Goal: Task Accomplishment & Management: Complete application form

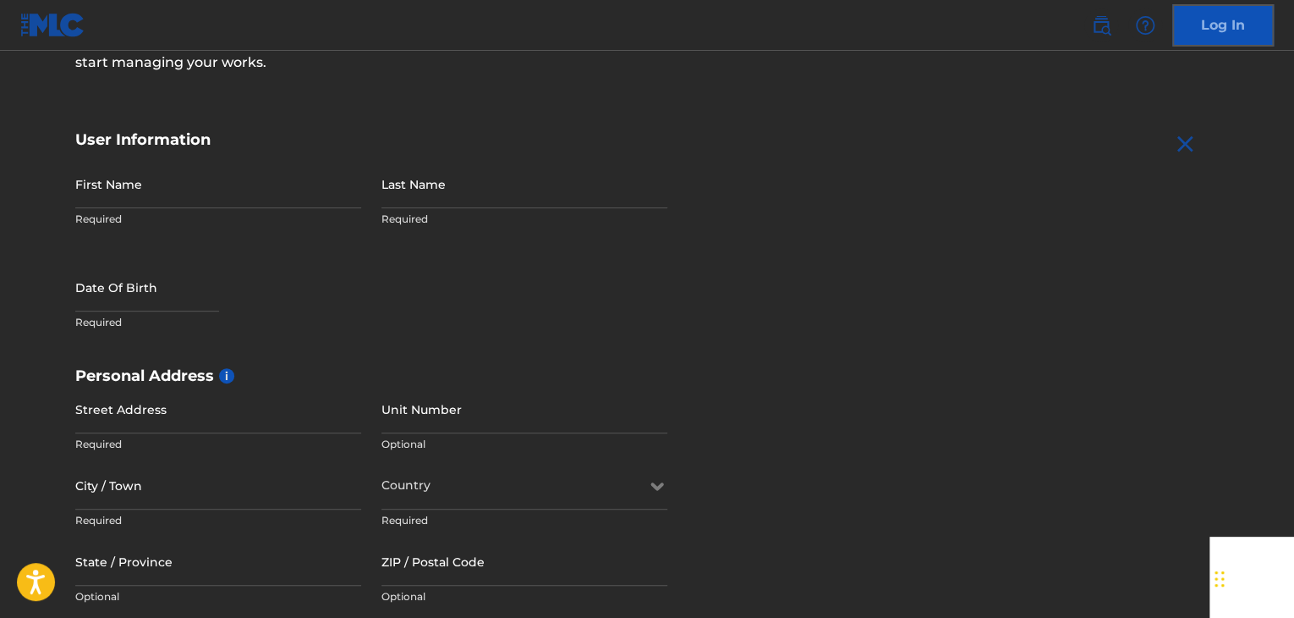
scroll to position [242, 0]
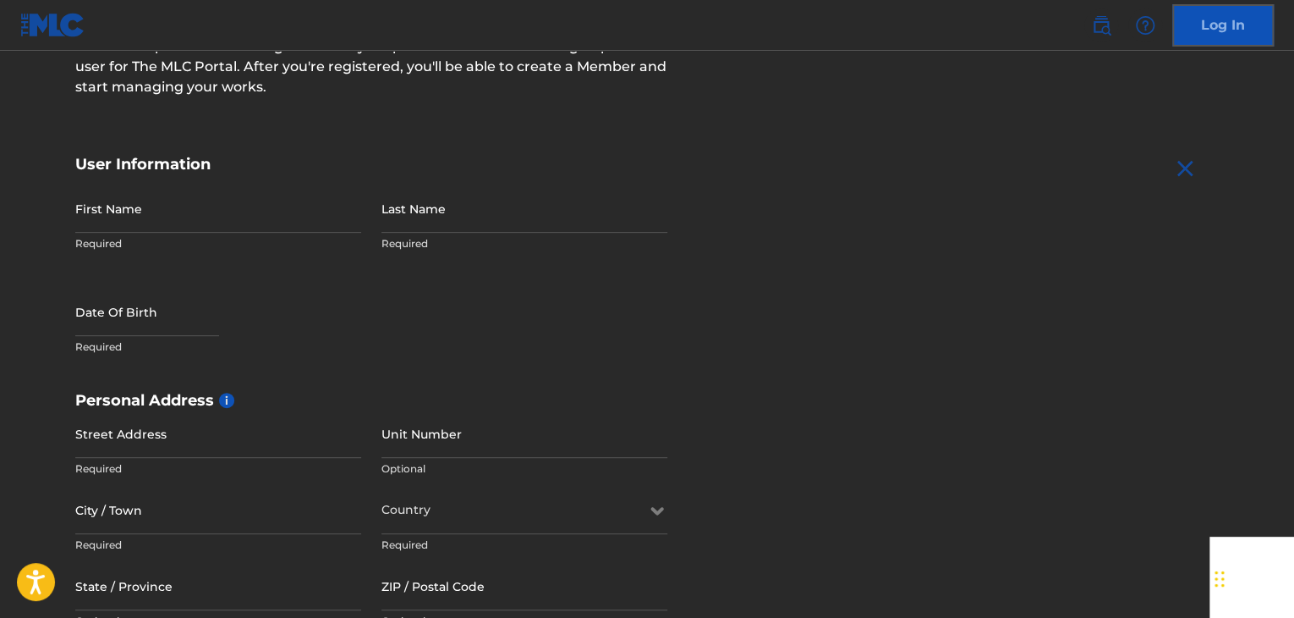
click at [124, 234] on div "First Name Required" at bounding box center [218, 222] width 286 height 76
click at [118, 244] on p "Required" at bounding box center [218, 243] width 286 height 15
click at [139, 209] on input "First Name" at bounding box center [218, 208] width 286 height 48
type input "Jack"
click at [396, 214] on input "Last Name" at bounding box center [525, 208] width 286 height 48
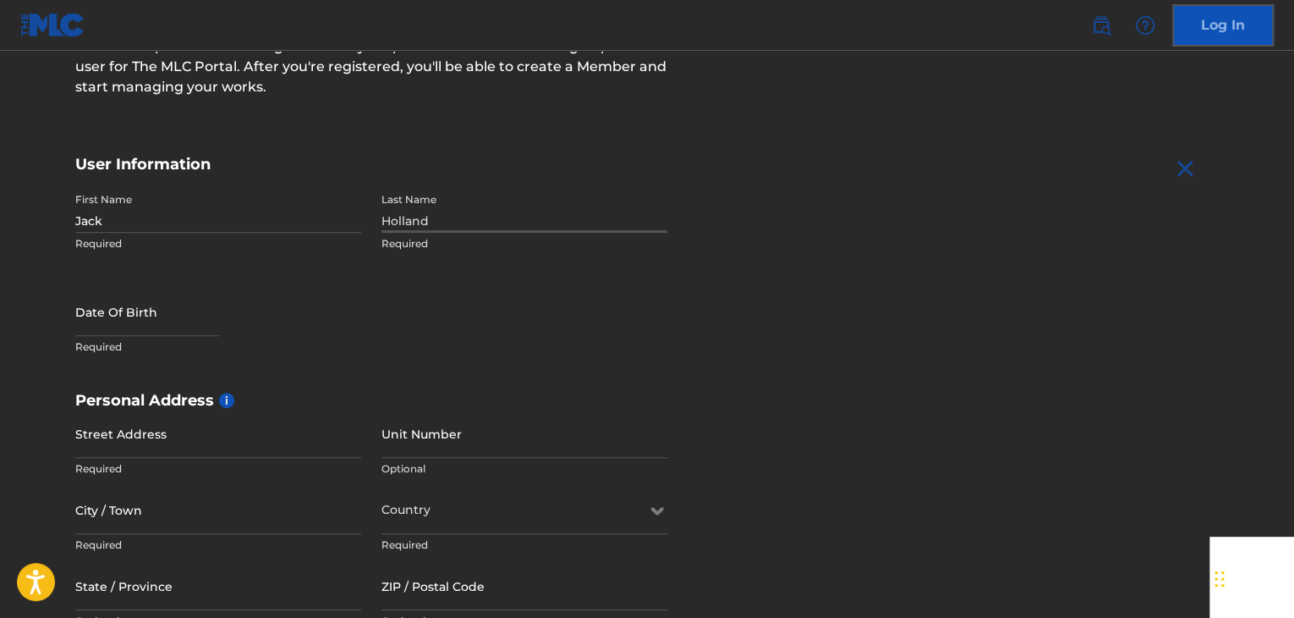
type input "Holland"
click at [110, 321] on input "text" at bounding box center [147, 312] width 144 height 48
select select "7"
select select "2025"
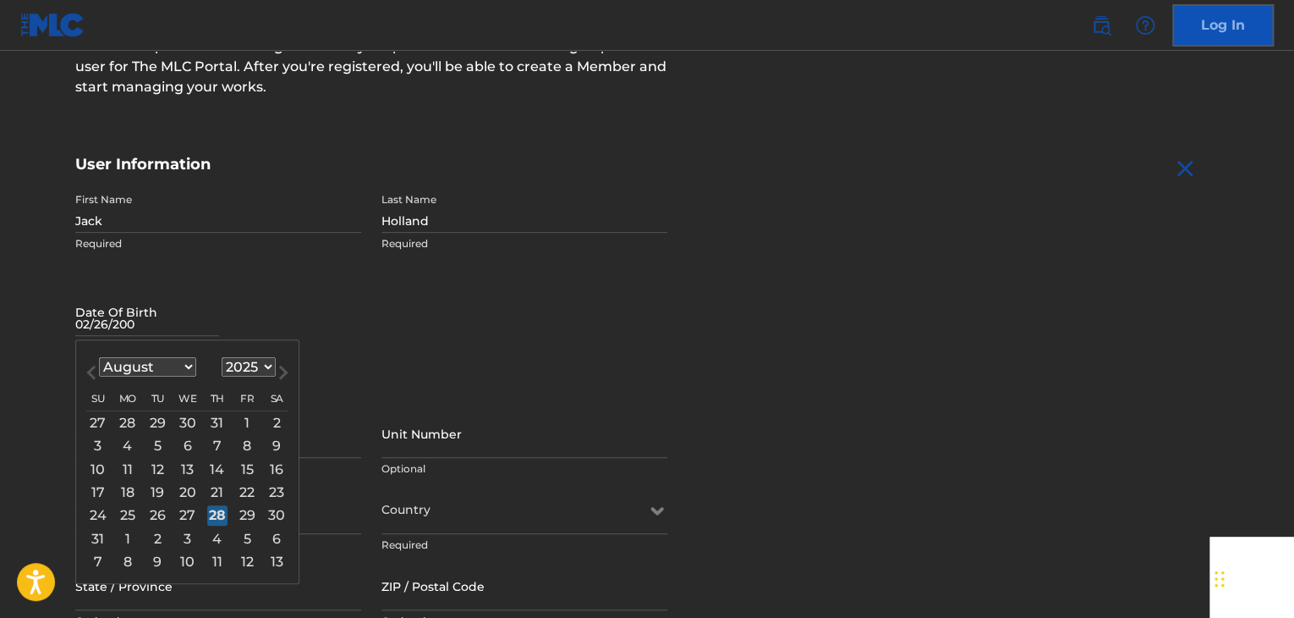
type input "[DATE]"
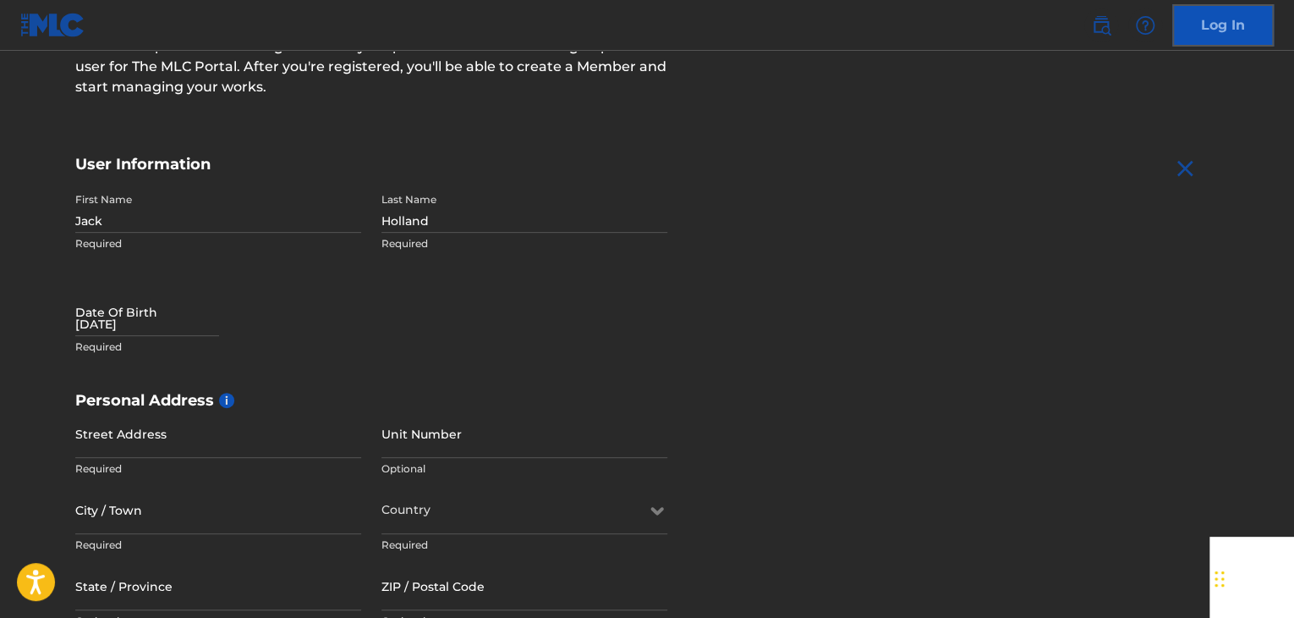
click at [593, 360] on div "First Name [PERSON_NAME] Required Last Name [PERSON_NAME] Required Date Of Birt…" at bounding box center [371, 287] width 592 height 206
click at [131, 320] on input "[DATE]" at bounding box center [147, 312] width 144 height 48
select select "7"
select select "2025"
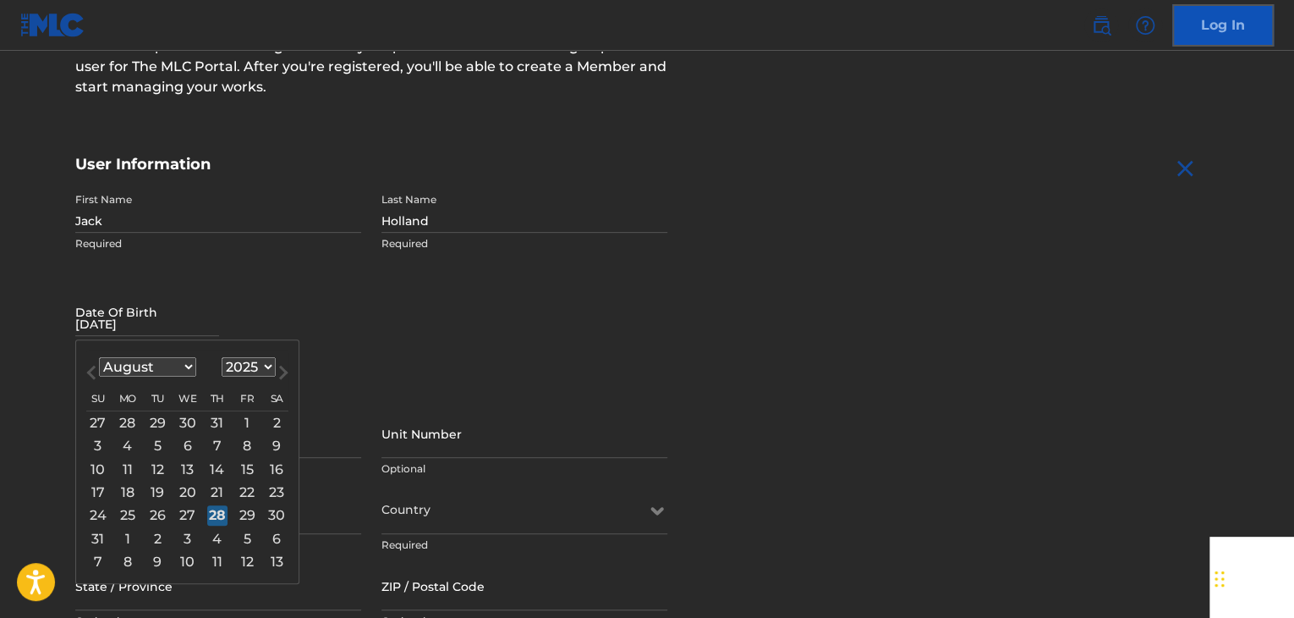
click at [186, 368] on select "January February March April May June July August September October November De…" at bounding box center [147, 366] width 97 height 19
select select "1"
click at [99, 357] on select "January February March April May June July August September October November De…" at bounding box center [147, 366] width 97 height 19
click at [248, 363] on select "1899 1900 1901 1902 1903 1904 1905 1906 1907 1908 1909 1910 1911 1912 1913 1914…" at bounding box center [249, 366] width 54 height 19
select select "2004"
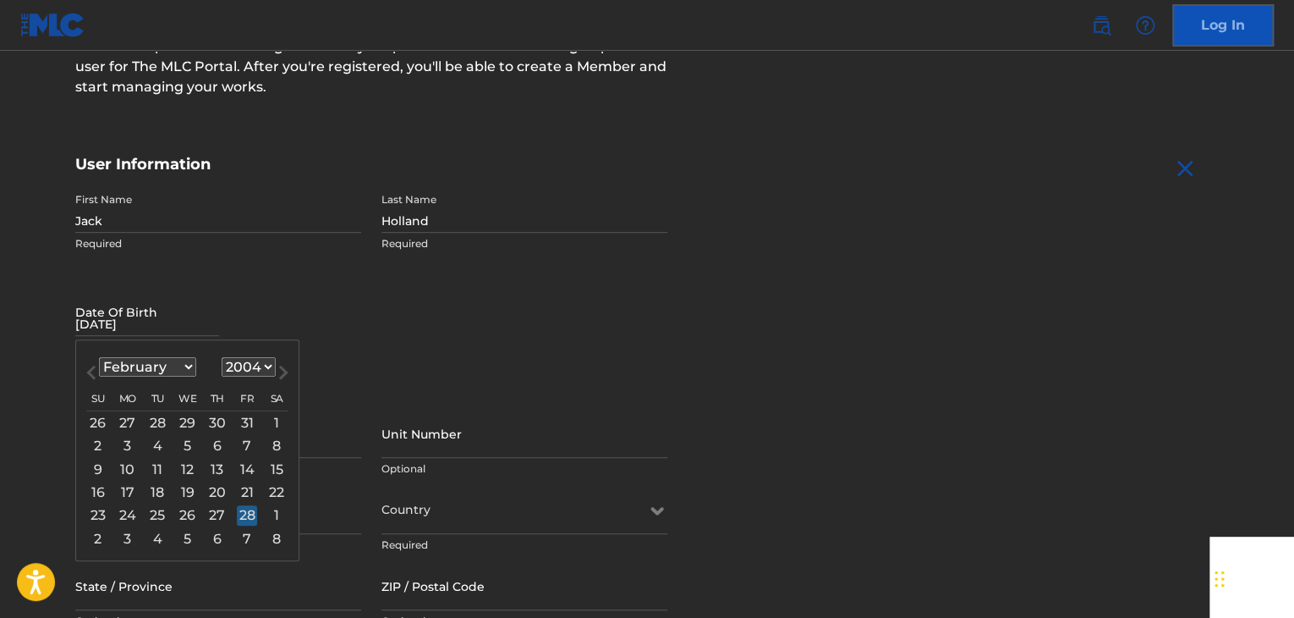
click at [222, 357] on select "1899 1900 1901 1902 1903 1904 1905 1906 1907 1908 1909 1910 1911 1912 1913 1914…" at bounding box center [249, 366] width 54 height 19
click at [215, 491] on div "26" at bounding box center [217, 491] width 20 height 20
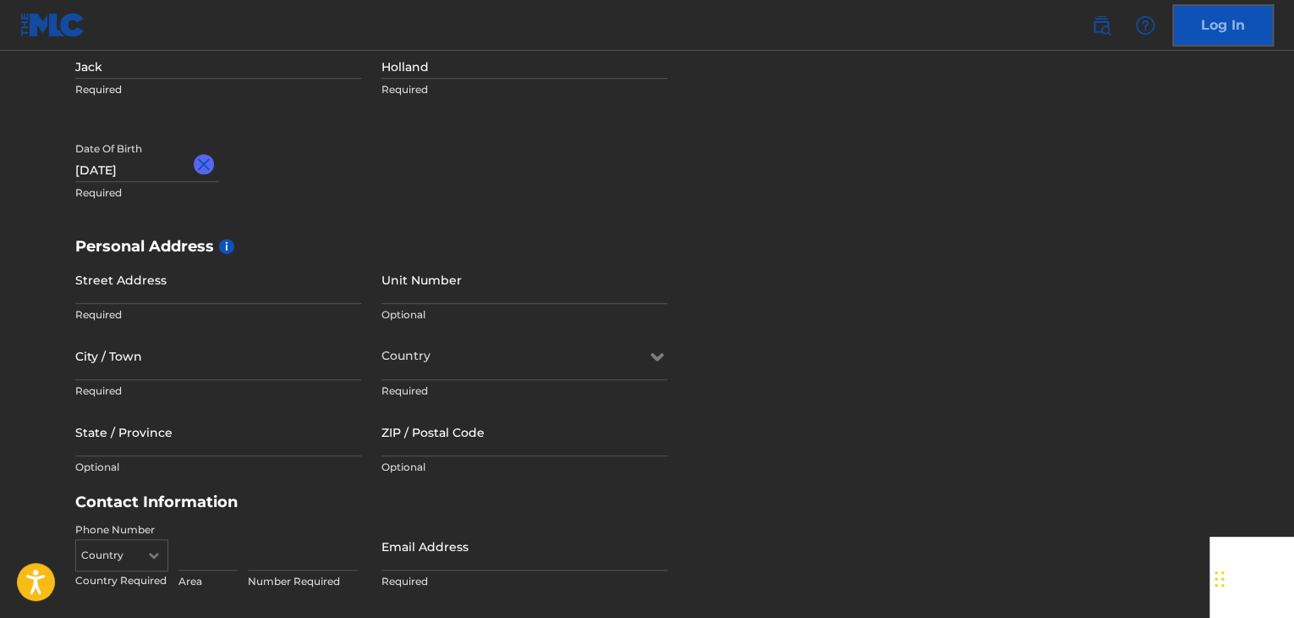
scroll to position [403, 0]
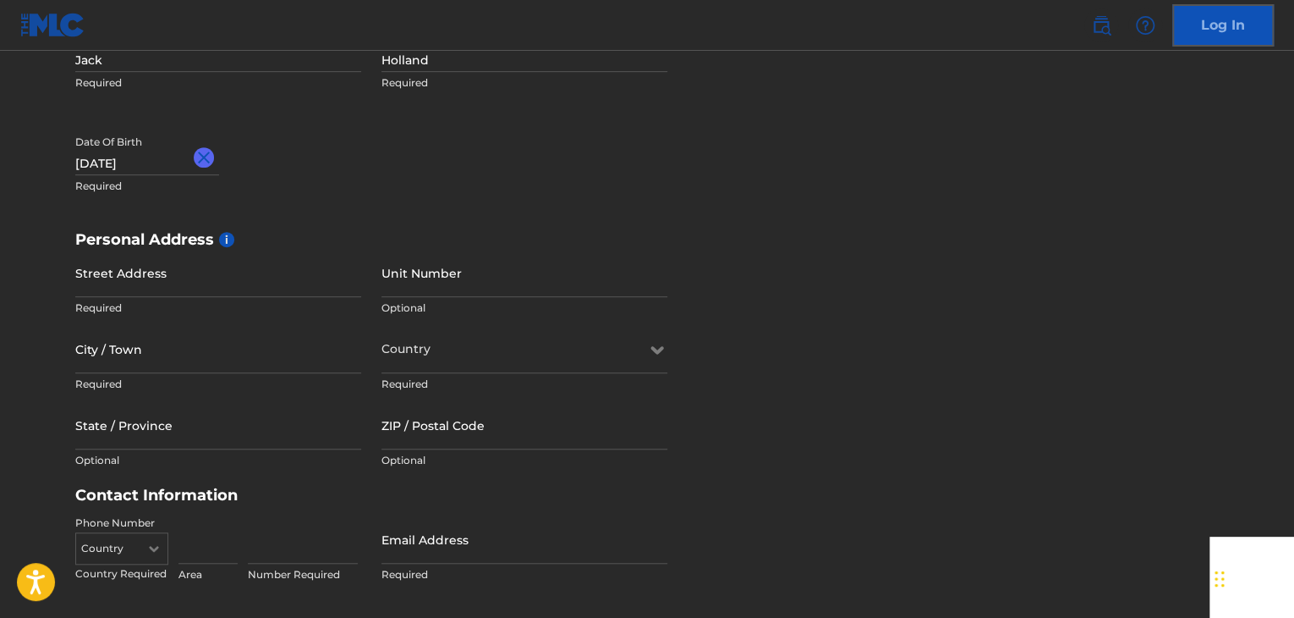
click at [97, 269] on input "Street Address" at bounding box center [218, 273] width 286 height 48
paste input "[STREET_ADDRESS]"
type input "[STREET_ADDRESS]"
click at [433, 291] on input "Unit Number" at bounding box center [525, 273] width 286 height 48
click at [382, 283] on input "1510" at bounding box center [525, 273] width 286 height 48
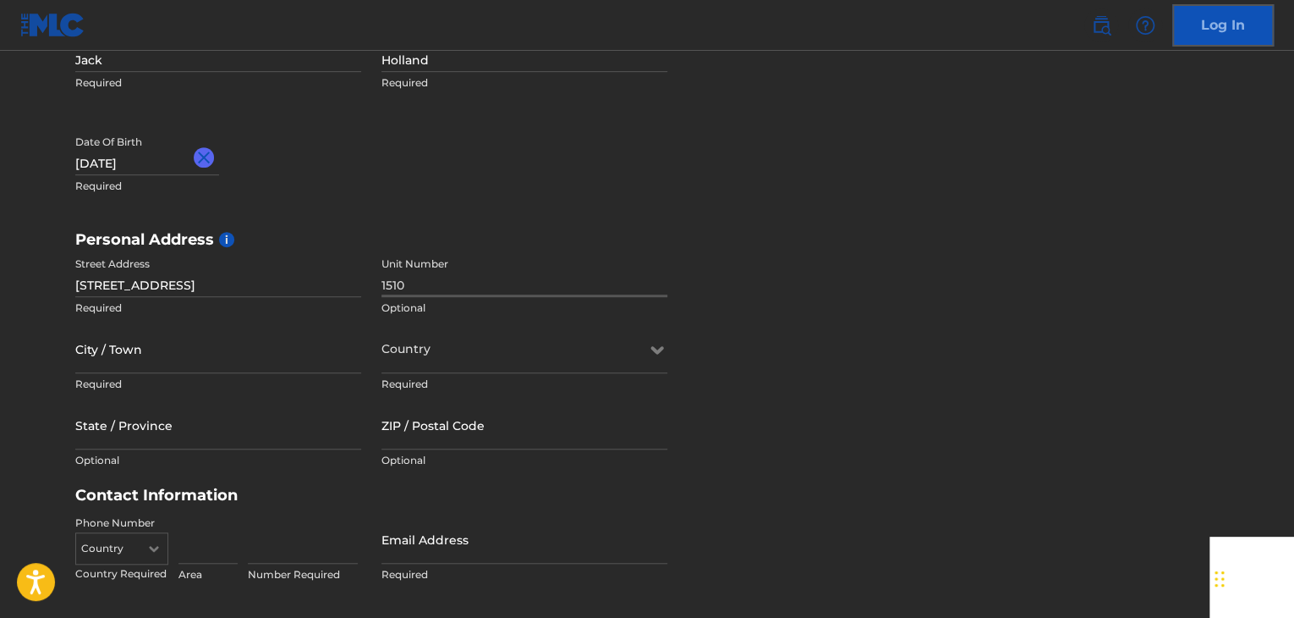
click at [411, 283] on input "1510" at bounding box center [525, 273] width 286 height 48
type input "1510A"
click at [147, 356] on input "City / Town" at bounding box center [218, 349] width 286 height 48
click at [207, 286] on input "[STREET_ADDRESS]" at bounding box center [218, 273] width 286 height 48
drag, startPoint x: 207, startPoint y: 286, endPoint x: 248, endPoint y: 286, distance: 40.6
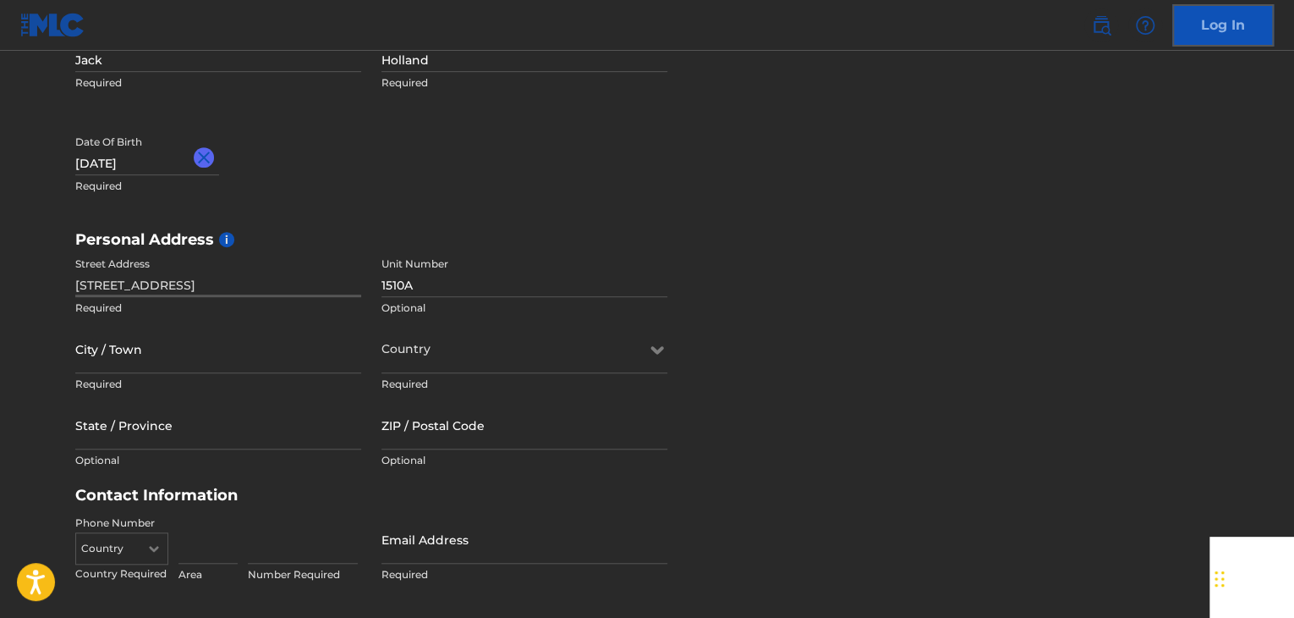
click at [248, 286] on input "[STREET_ADDRESS]" at bounding box center [218, 273] width 286 height 48
click at [109, 358] on input "City / Town" at bounding box center [218, 349] width 286 height 48
paste input "[PERSON_NAME],"
type input "[PERSON_NAME]"
click at [248, 283] on input "[STREET_ADDRESS]" at bounding box center [218, 273] width 286 height 48
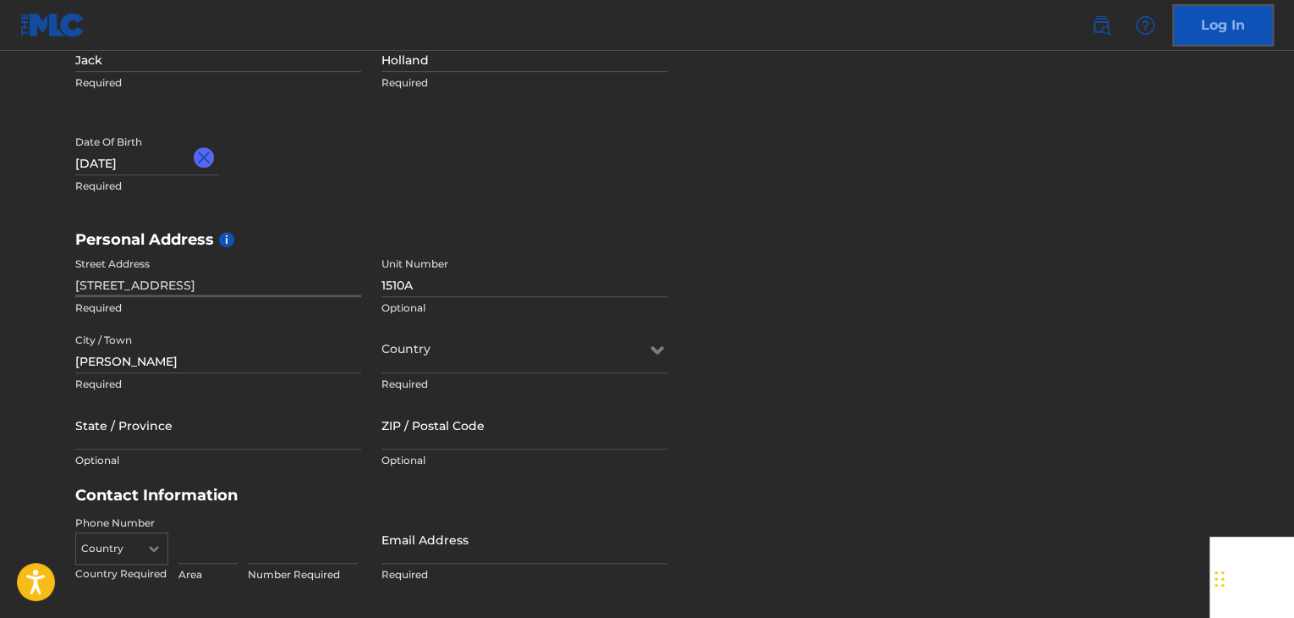
click at [246, 286] on input "[STREET_ADDRESS]" at bounding box center [218, 273] width 286 height 48
click at [223, 284] on input "[STREET_ADDRESS]" at bounding box center [218, 273] width 286 height 48
type input "[STREET_ADDRESS]"
click at [142, 442] on input "State / Province" at bounding box center [218, 425] width 286 height 48
type input "[US_STATE]"
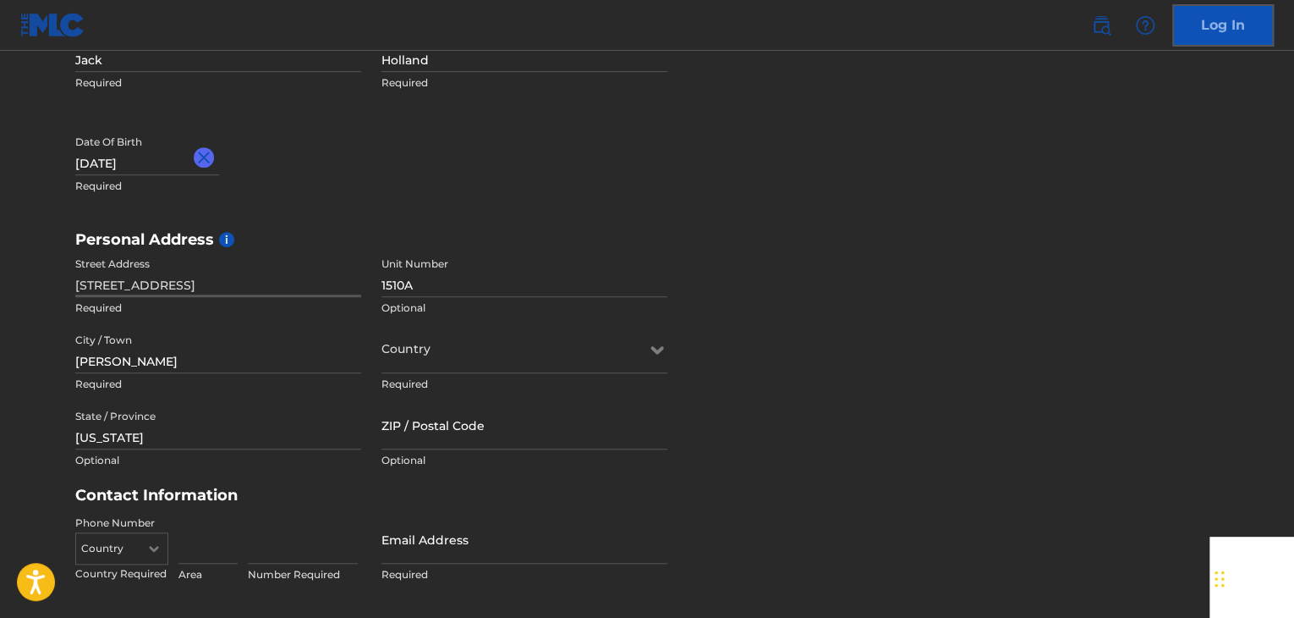
drag, startPoint x: 210, startPoint y: 287, endPoint x: 255, endPoint y: 285, distance: 44.9
click at [255, 285] on input "[STREET_ADDRESS]" at bounding box center [218, 273] width 286 height 48
type input "[STREET_ADDRESS]"
click at [444, 441] on input "ZIP / Postal Code" at bounding box center [525, 425] width 286 height 48
paste input "28607"
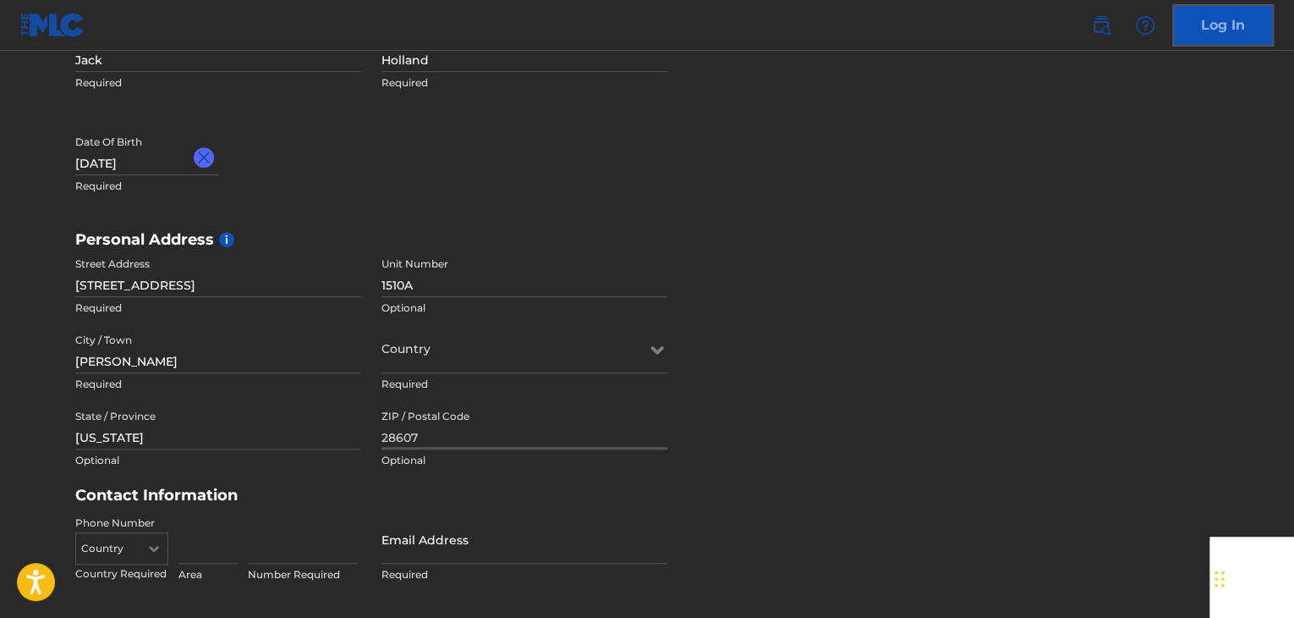
type input "28607"
click at [422, 344] on div at bounding box center [525, 348] width 286 height 21
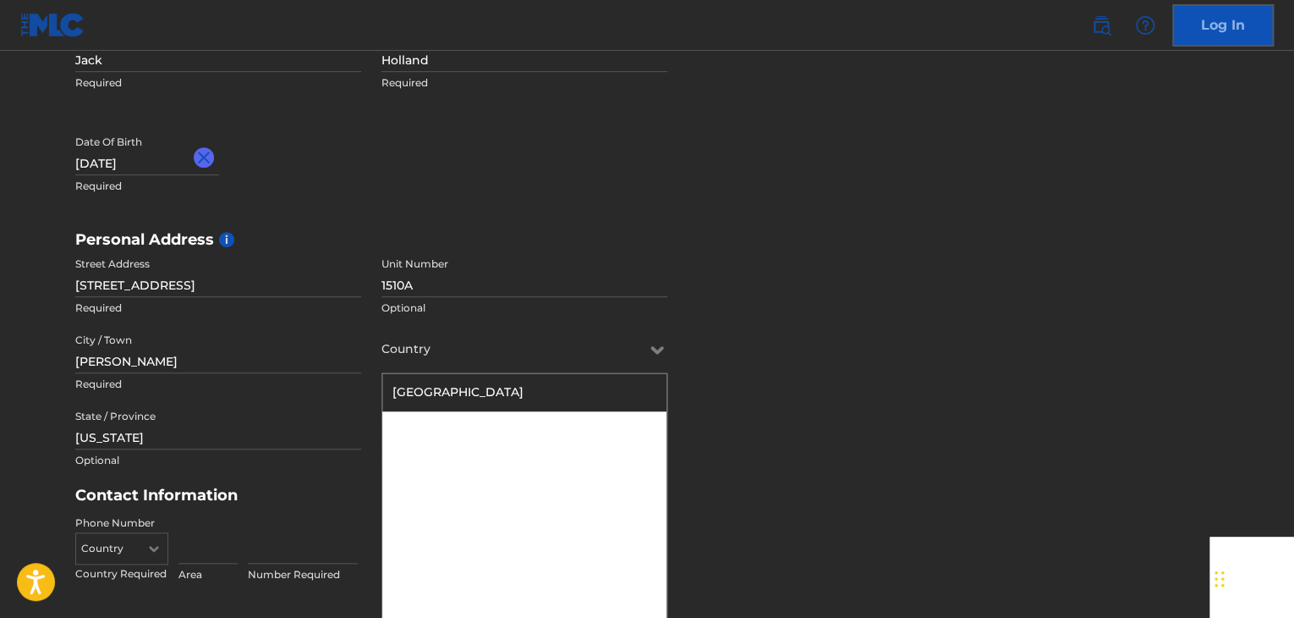
scroll to position [413, 0]
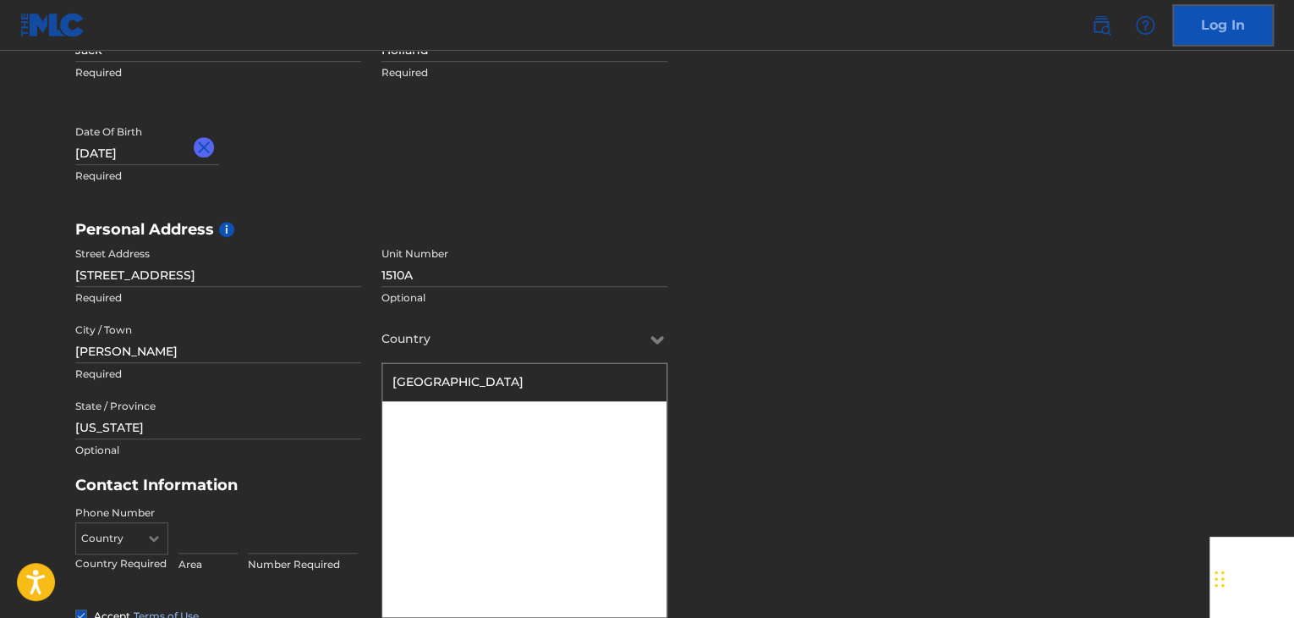
click at [469, 377] on div "[GEOGRAPHIC_DATA]" at bounding box center [524, 382] width 284 height 38
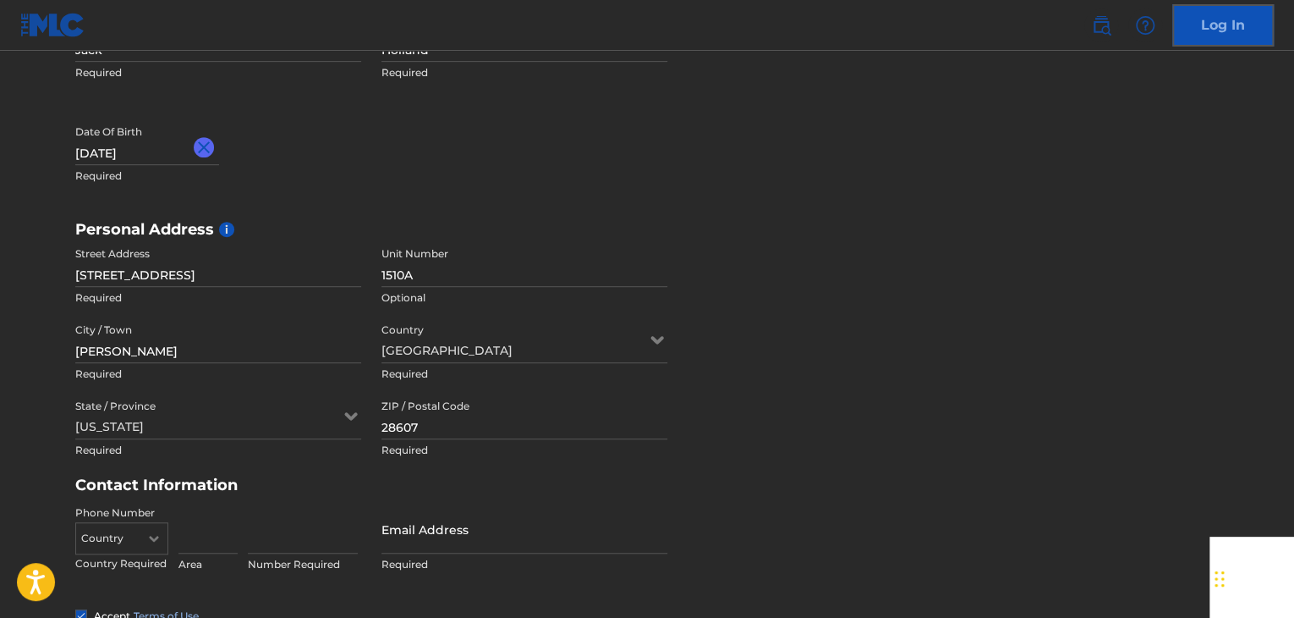
scroll to position [596, 0]
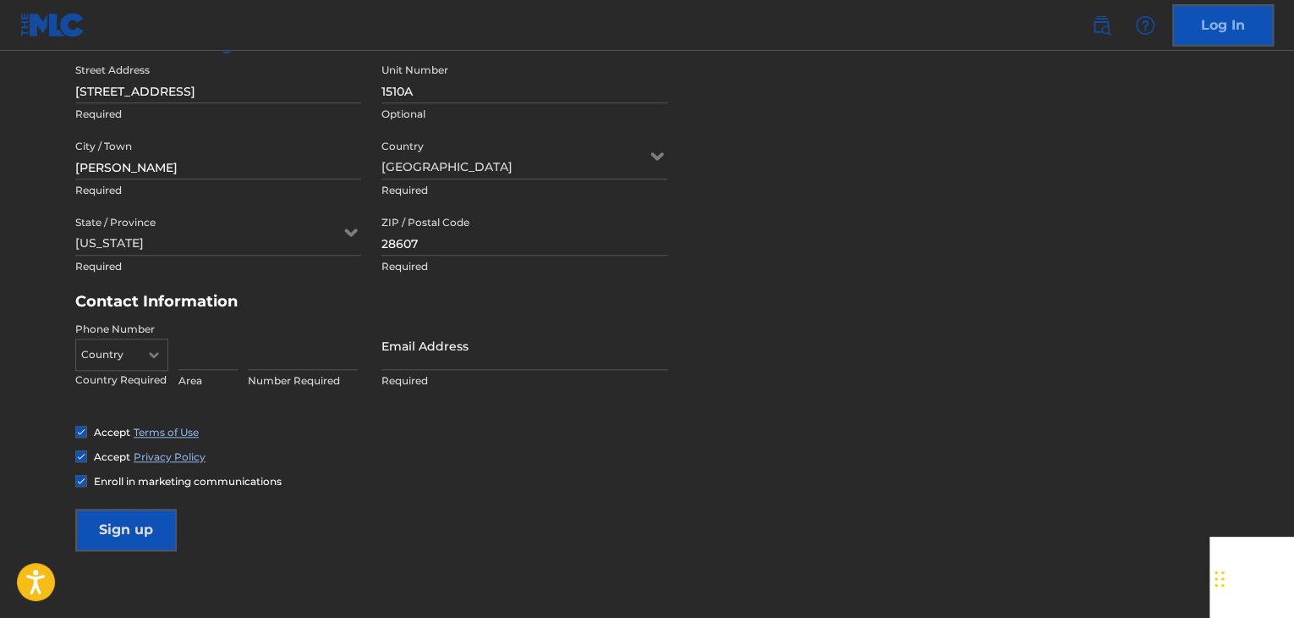
click at [141, 364] on div "Country" at bounding box center [121, 350] width 93 height 25
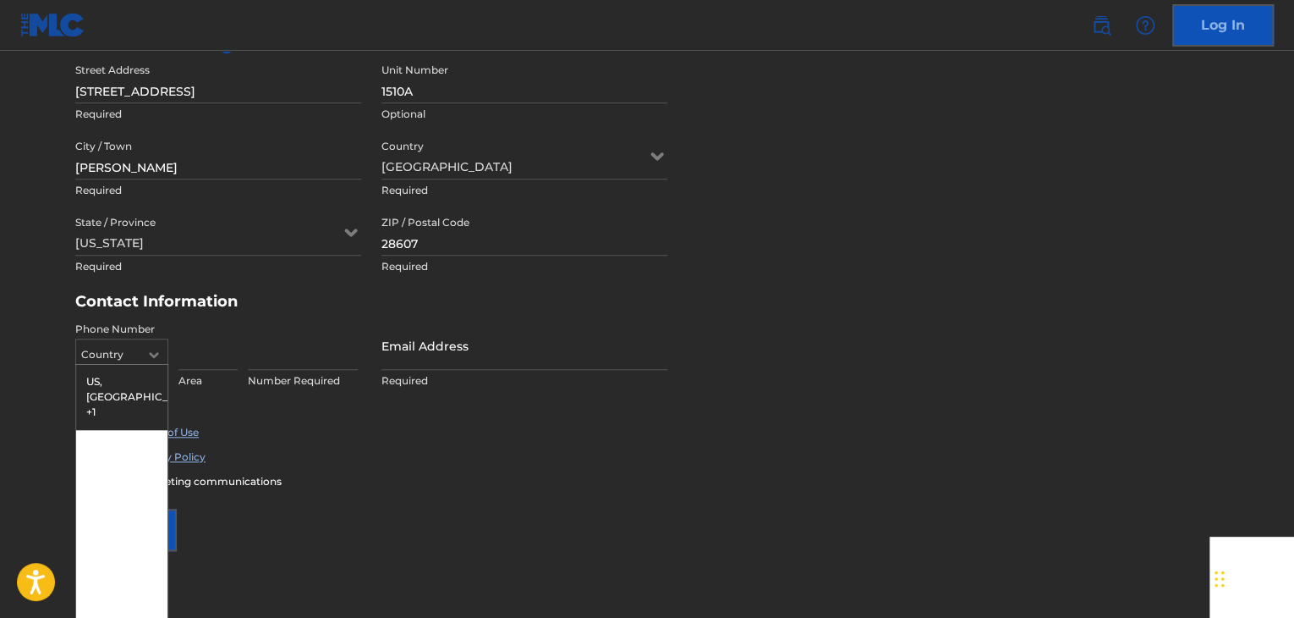
click at [124, 382] on div "US, [GEOGRAPHIC_DATA] +1" at bounding box center [121, 397] width 91 height 66
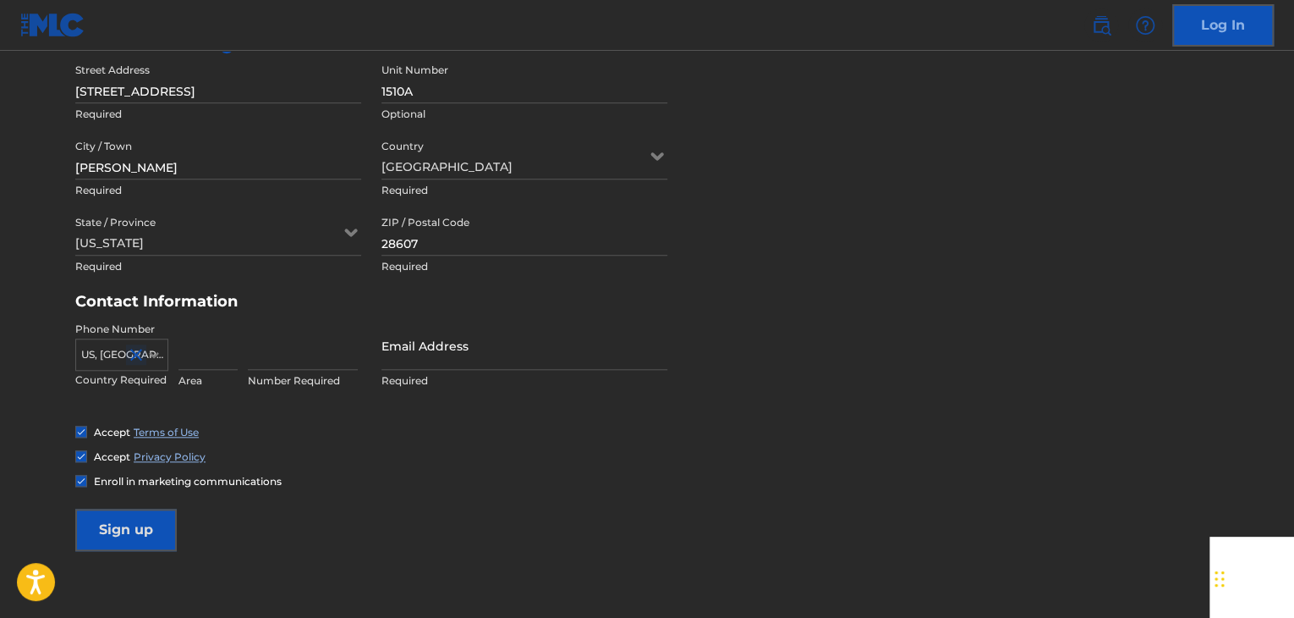
click at [208, 357] on input at bounding box center [208, 345] width 59 height 48
type input "917"
click at [250, 358] on input at bounding box center [303, 345] width 110 height 48
type input "8061538"
click at [564, 426] on div "Accept Terms of Use" at bounding box center [647, 432] width 1144 height 14
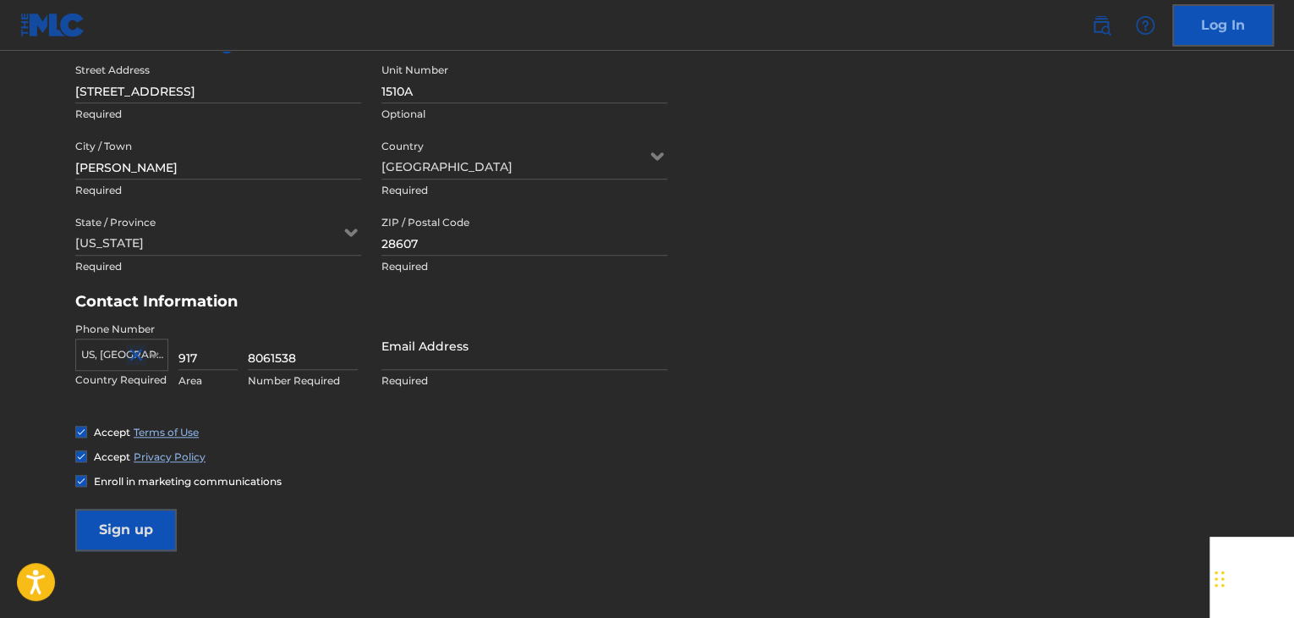
click at [448, 359] on input "Email Address" at bounding box center [525, 345] width 286 height 48
type input "[EMAIL_ADDRESS][DOMAIN_NAME]"
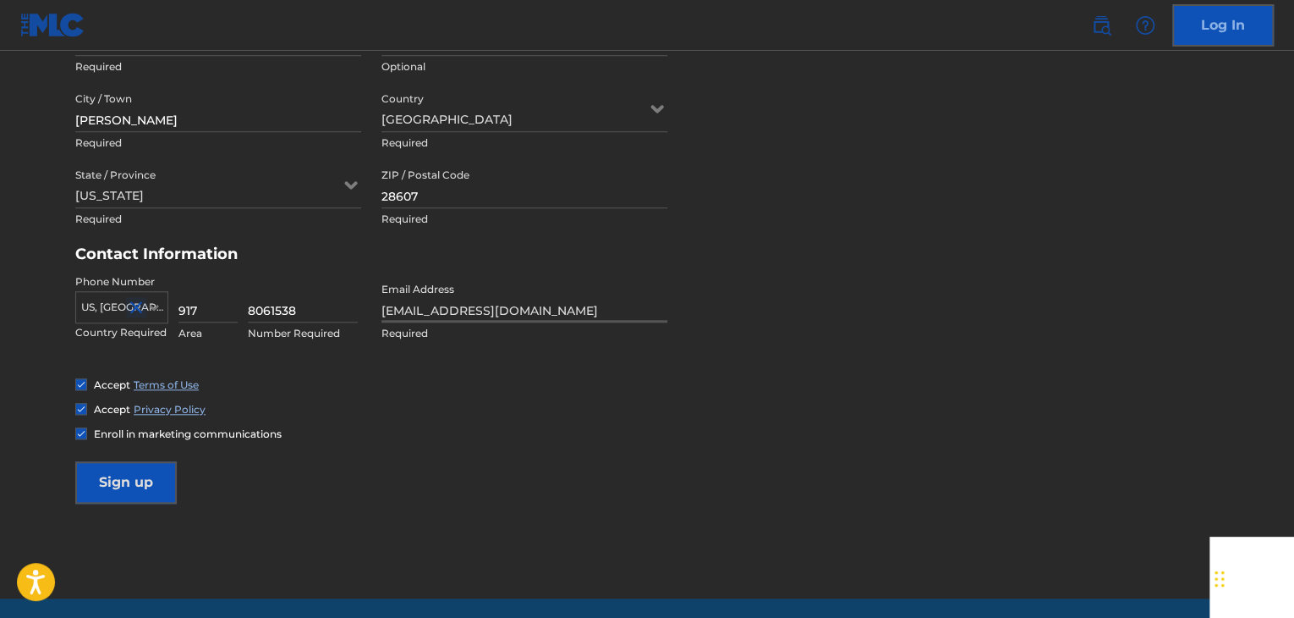
scroll to position [680, 0]
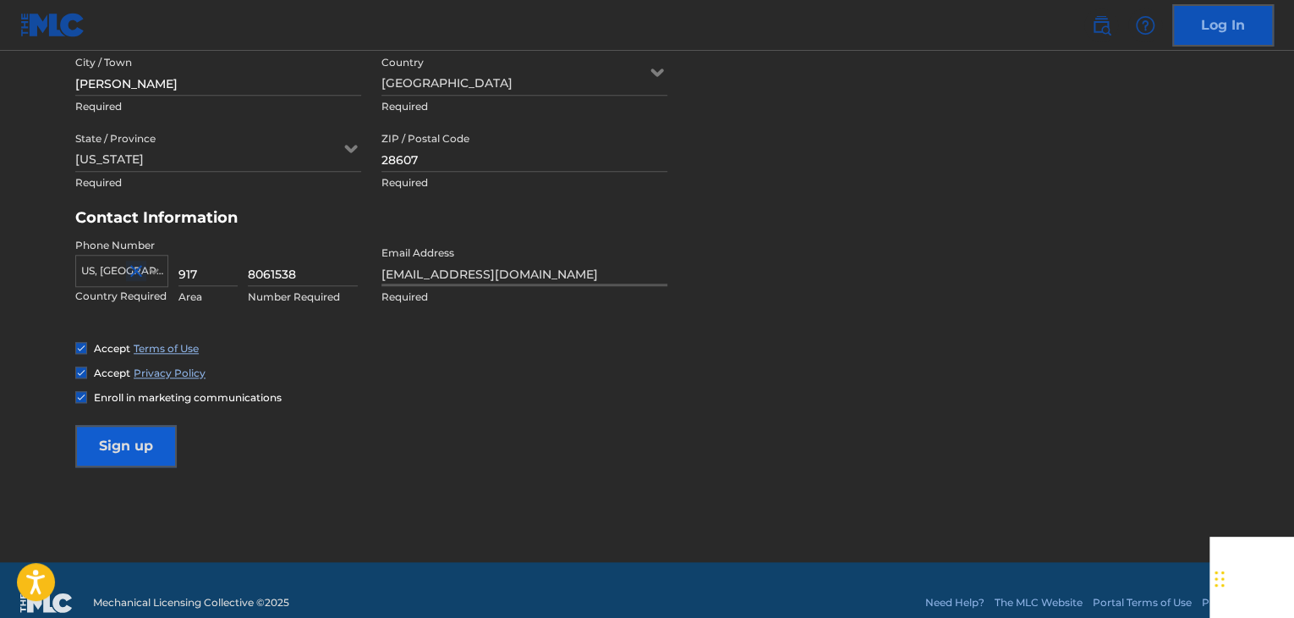
click at [129, 434] on input "Sign up" at bounding box center [126, 446] width 102 height 42
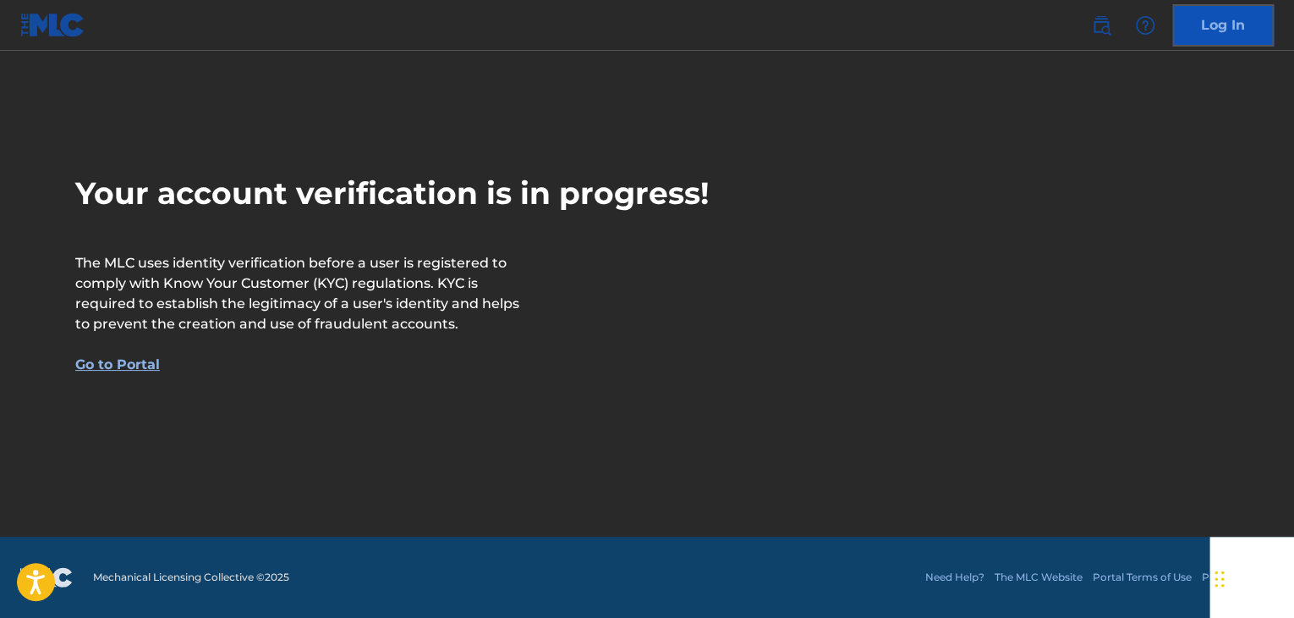
click at [125, 364] on link "Go to Portal" at bounding box center [117, 364] width 85 height 16
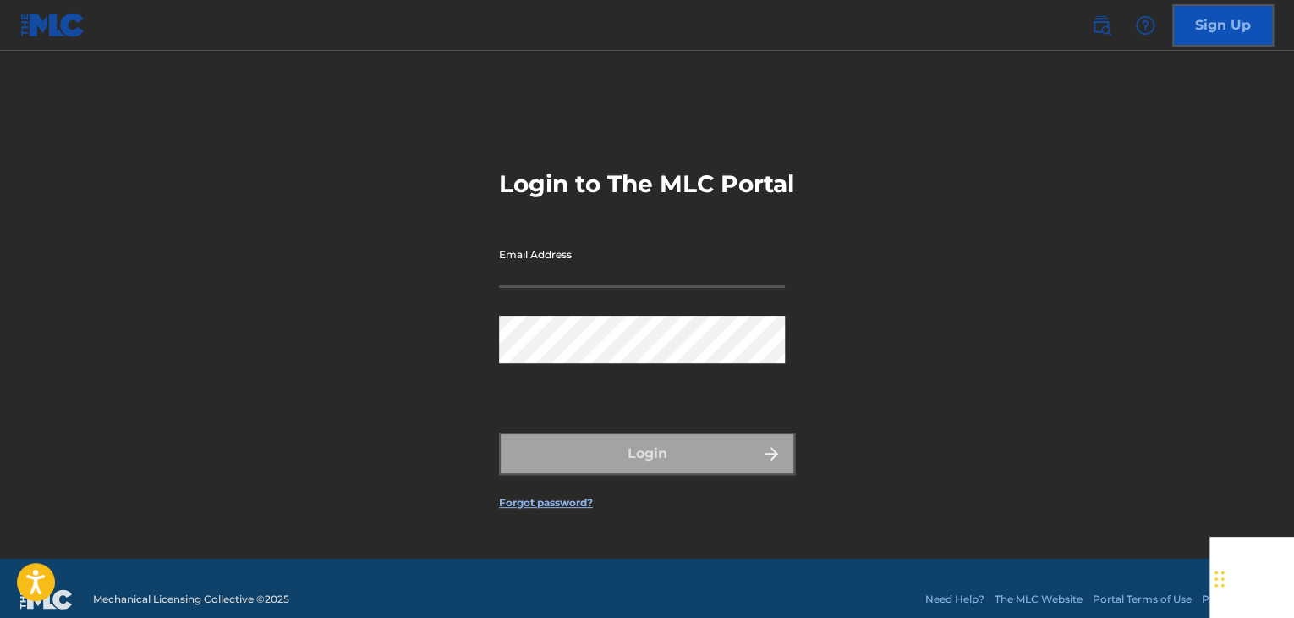
click at [541, 284] on input "Email Address" at bounding box center [642, 263] width 286 height 48
click at [415, 380] on div "Login to The MLC Portal Email Address Password Login Forgot password?" at bounding box center [647, 325] width 1184 height 465
